Goal: Information Seeking & Learning: Find specific page/section

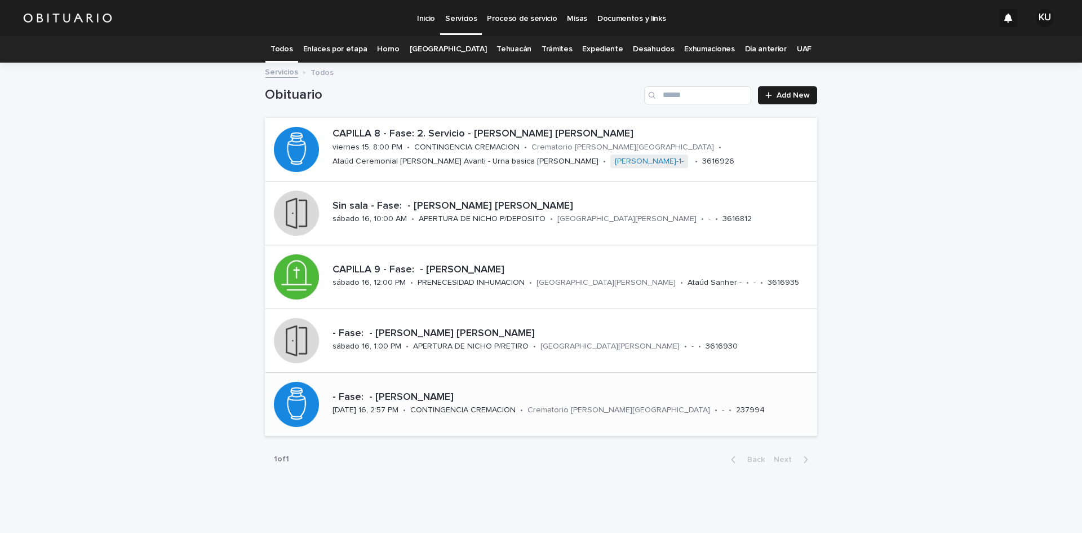
click at [517, 397] on p "- Fase: - [PERSON_NAME]" at bounding box center [573, 397] width 480 height 12
